Goal: Task Accomplishment & Management: Use online tool/utility

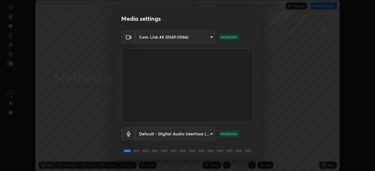
scroll to position [21, 0]
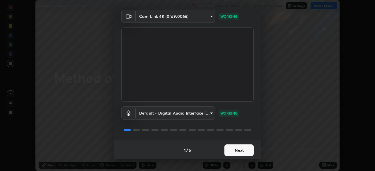
click at [245, 151] on button "Next" at bounding box center [238, 151] width 29 height 12
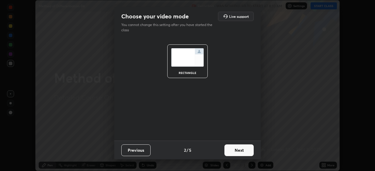
scroll to position [0, 0]
click at [248, 149] on button "Next" at bounding box center [238, 151] width 29 height 12
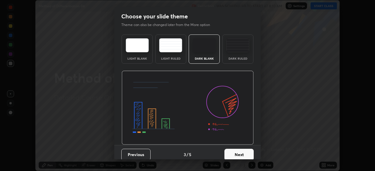
click at [247, 151] on button "Next" at bounding box center [238, 155] width 29 height 12
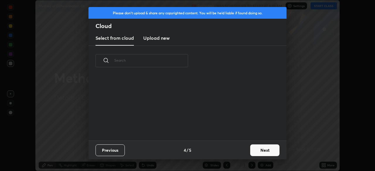
scroll to position [65, 188]
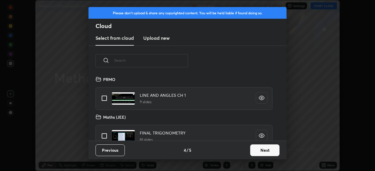
click at [268, 153] on button "Next" at bounding box center [264, 151] width 29 height 12
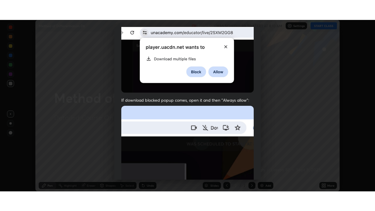
scroll to position [140, 0]
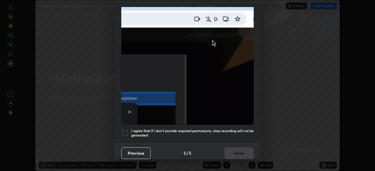
click at [239, 129] on h5 "I agree that if I don't provide required permissions, class recording will not …" at bounding box center [192, 133] width 122 height 9
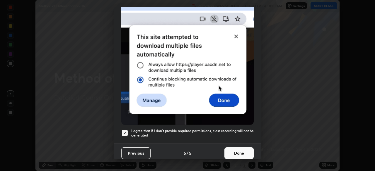
click at [242, 149] on button "Done" at bounding box center [238, 154] width 29 height 12
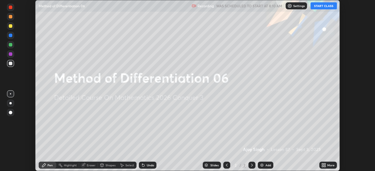
click at [329, 165] on div "More" at bounding box center [330, 165] width 7 height 3
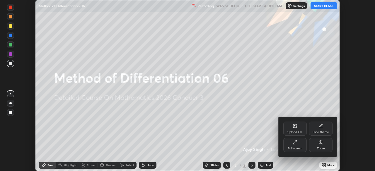
click at [291, 146] on div "Full screen" at bounding box center [294, 145] width 23 height 14
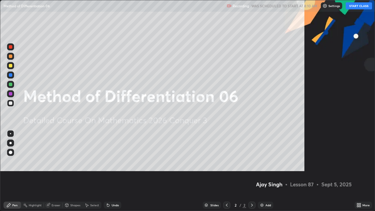
scroll to position [211, 375]
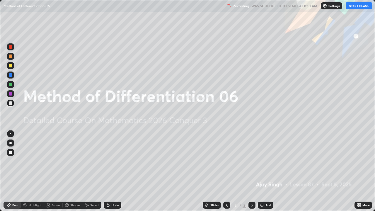
click at [355, 7] on button "START CLASS" at bounding box center [358, 5] width 26 height 7
click at [267, 171] on div "Add" at bounding box center [268, 204] width 6 height 3
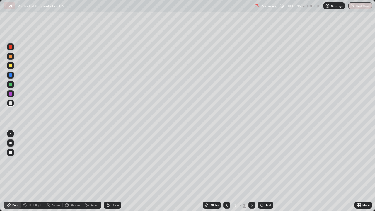
click at [115, 171] on div "Undo" at bounding box center [113, 204] width 18 height 7
click at [114, 171] on div "Undo" at bounding box center [115, 204] width 7 height 3
click at [266, 171] on div "Add" at bounding box center [266, 204] width 16 height 7
click at [116, 171] on div "Undo" at bounding box center [115, 204] width 7 height 3
click at [119, 171] on div "Undo" at bounding box center [113, 204] width 18 height 7
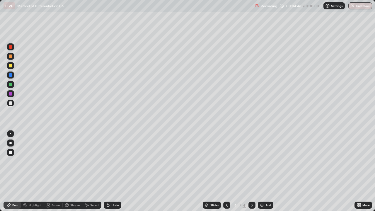
click at [119, 171] on div "Undo" at bounding box center [113, 204] width 18 height 7
click at [12, 66] on div at bounding box center [11, 66] width 4 height 4
click at [50, 171] on icon at bounding box center [48, 205] width 5 height 5
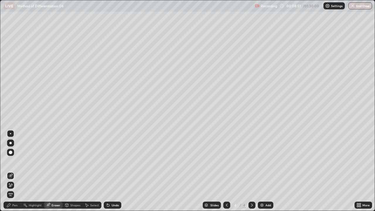
click at [16, 171] on div "Pen" at bounding box center [13, 204] width 18 height 7
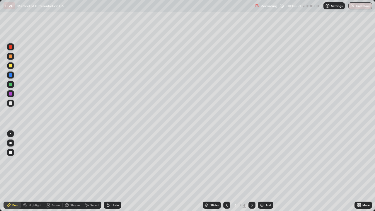
click at [15, 171] on div "Pen" at bounding box center [14, 204] width 5 height 3
click at [263, 171] on div "Add" at bounding box center [266, 204] width 16 height 7
click at [58, 171] on div "Eraser" at bounding box center [56, 204] width 9 height 3
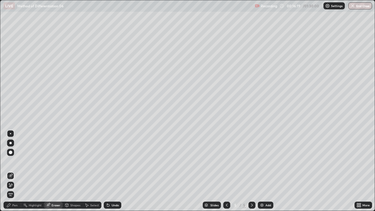
click at [13, 171] on div "Pen" at bounding box center [14, 204] width 5 height 3
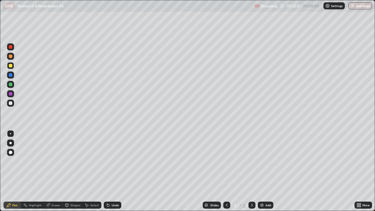
click at [264, 171] on div "Add" at bounding box center [266, 204] width 16 height 7
click at [13, 141] on div at bounding box center [10, 142] width 7 height 7
click at [268, 171] on div "Add" at bounding box center [266, 204] width 16 height 7
click at [53, 171] on div "Eraser" at bounding box center [56, 204] width 9 height 3
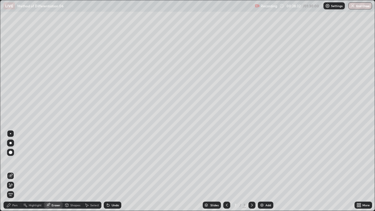
click at [16, 171] on div "Pen" at bounding box center [14, 204] width 5 height 3
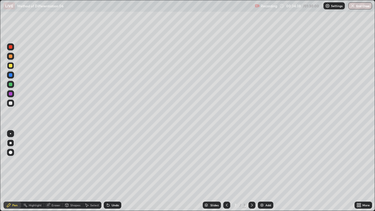
click at [267, 171] on div "Add" at bounding box center [266, 204] width 16 height 7
click at [225, 171] on icon at bounding box center [226, 205] width 5 height 5
click at [250, 171] on div at bounding box center [251, 204] width 7 height 7
click at [112, 171] on div "Undo" at bounding box center [115, 204] width 7 height 3
click at [266, 171] on div "Add" at bounding box center [268, 204] width 6 height 3
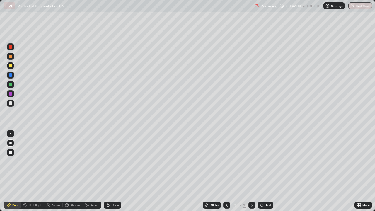
click at [55, 171] on div "Eraser" at bounding box center [56, 204] width 9 height 3
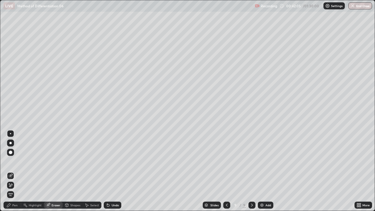
click at [12, 171] on div "Pen" at bounding box center [14, 204] width 5 height 3
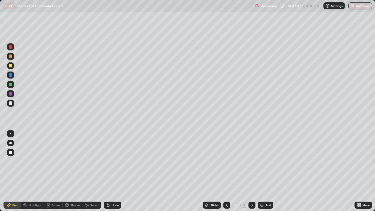
click at [12, 103] on div at bounding box center [11, 103] width 4 height 4
click at [11, 84] on div at bounding box center [11, 85] width 4 height 4
click at [359, 6] on button "End Class" at bounding box center [360, 5] width 24 height 7
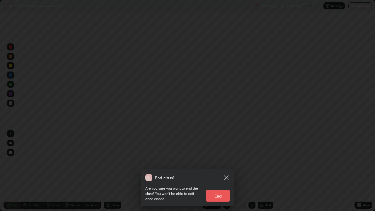
click at [225, 171] on button "End" at bounding box center [217, 196] width 23 height 12
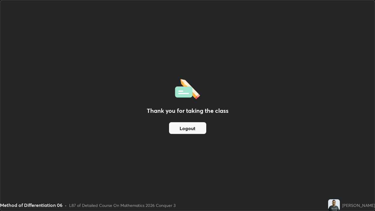
click at [203, 129] on button "Logout" at bounding box center [187, 128] width 37 height 12
